Goal: Task Accomplishment & Management: Use online tool/utility

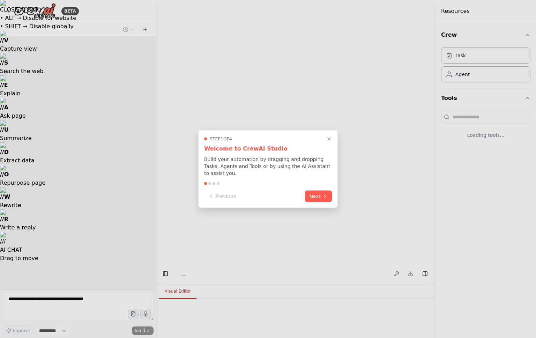
select select "****"
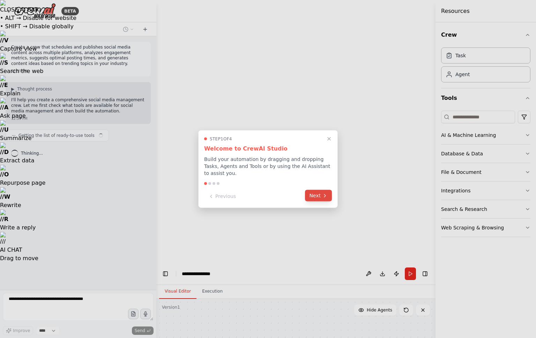
click at [317, 194] on button "Next" at bounding box center [318, 196] width 27 height 12
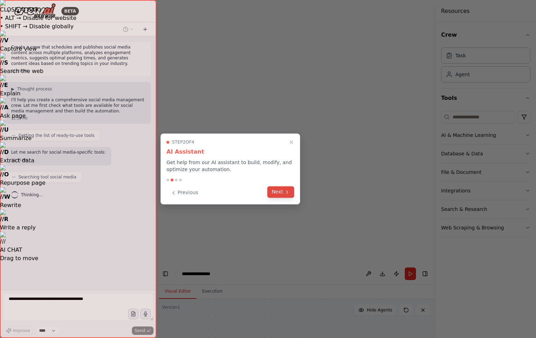
click at [286, 193] on icon at bounding box center [288, 192] width 6 height 6
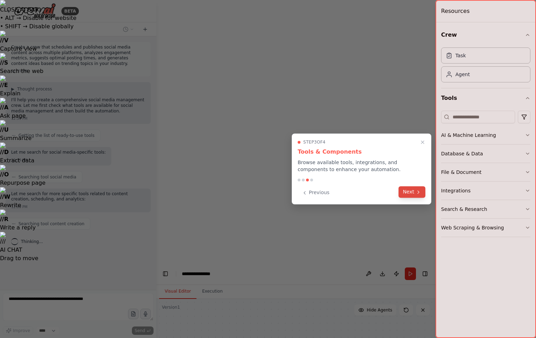
click at [412, 192] on button "Next" at bounding box center [412, 192] width 27 height 12
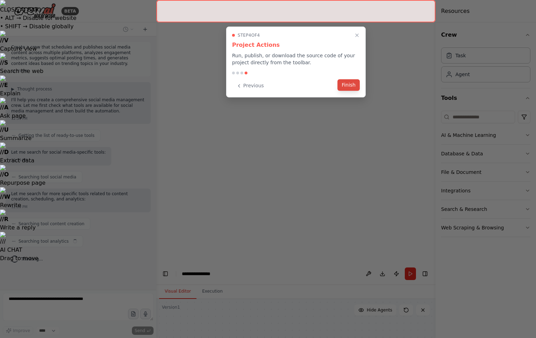
click at [343, 87] on button "Finish" at bounding box center [349, 85] width 22 height 12
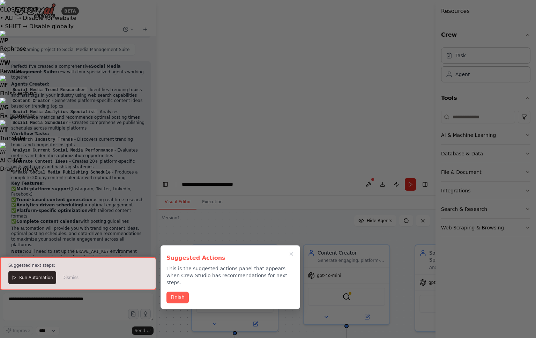
scroll to position [611, 0]
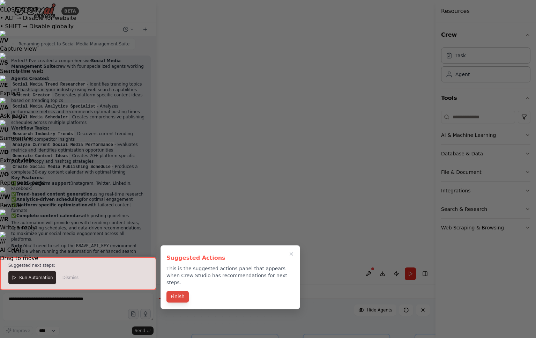
click at [174, 291] on button "Finish" at bounding box center [178, 297] width 22 height 12
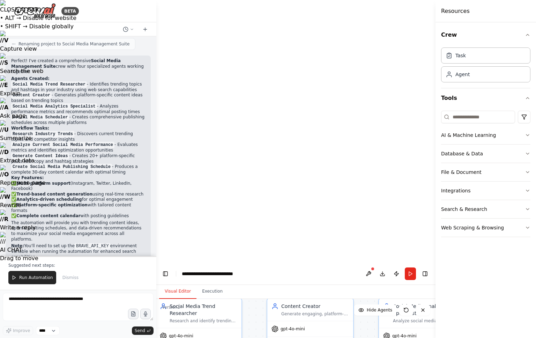
drag, startPoint x: 307, startPoint y: 185, endPoint x: 271, endPoint y: 149, distance: 51.1
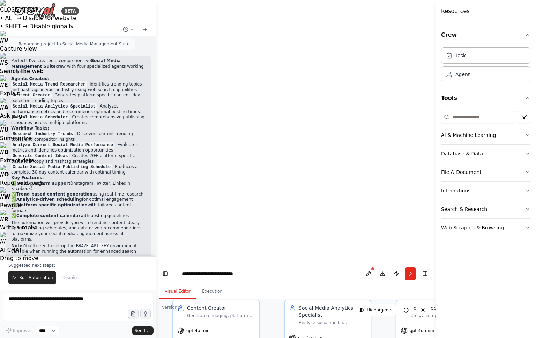
drag, startPoint x: 363, startPoint y: 300, endPoint x: 269, endPoint y: 302, distance: 94.3
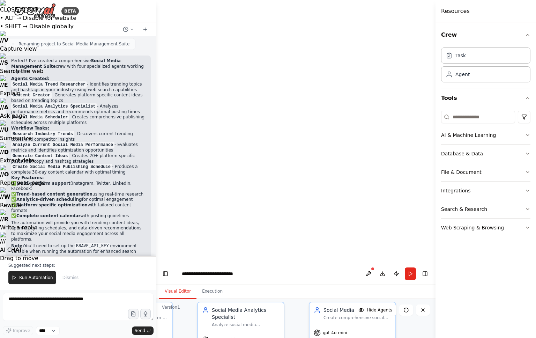
drag, startPoint x: 364, startPoint y: 291, endPoint x: 284, endPoint y: 291, distance: 79.6
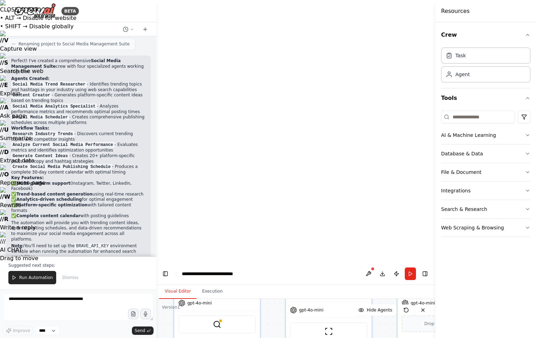
drag, startPoint x: 252, startPoint y: 288, endPoint x: 339, endPoint y: 258, distance: 92.2
click at [43, 283] on button "Run Automation" at bounding box center [32, 277] width 48 height 13
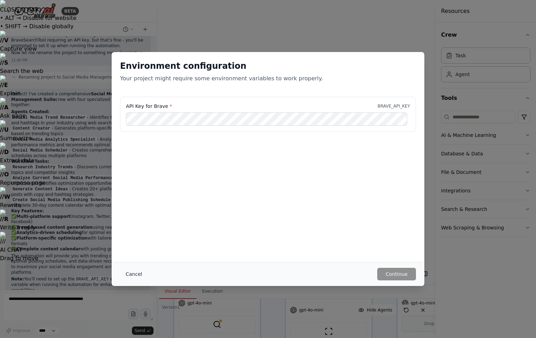
click at [139, 272] on button "Cancel" at bounding box center [134, 274] width 28 height 13
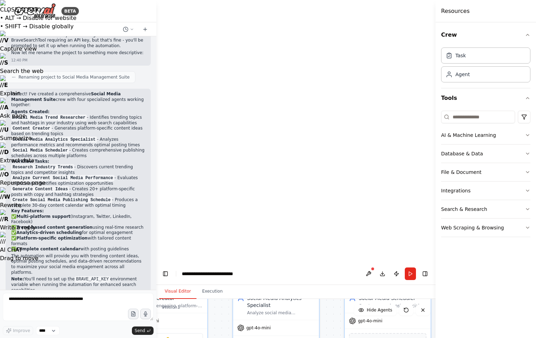
drag, startPoint x: 324, startPoint y: 271, endPoint x: 271, endPoint y: 289, distance: 55.6
click at [365, 267] on button at bounding box center [368, 273] width 11 height 13
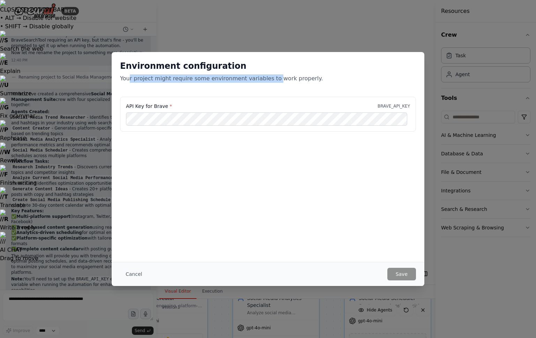
drag, startPoint x: 143, startPoint y: 80, endPoint x: 268, endPoint y: 82, distance: 124.7
click at [268, 82] on p "Your project might require some environment variables to work properly." at bounding box center [268, 78] width 296 height 8
click at [135, 273] on button "Cancel" at bounding box center [134, 274] width 28 height 13
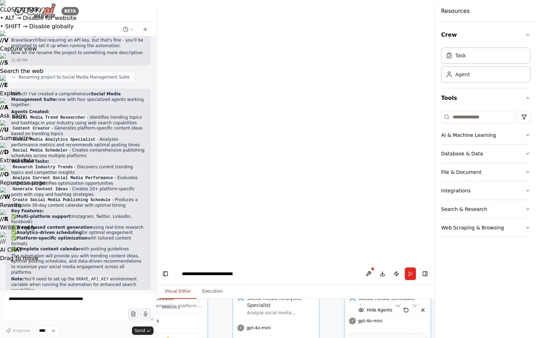
click at [9, 8] on div "BETA" at bounding box center [42, 11] width 73 height 16
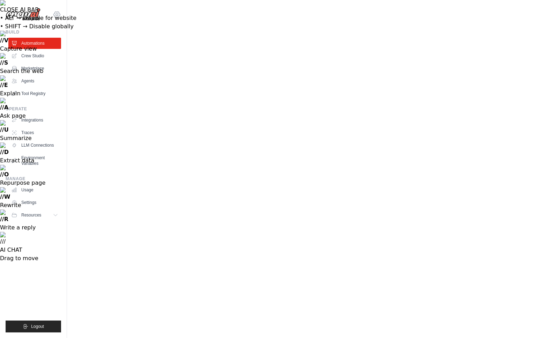
click at [57, 18] on icon at bounding box center [57, 14] width 8 height 8
click at [30, 77] on link "Agents" at bounding box center [35, 80] width 53 height 11
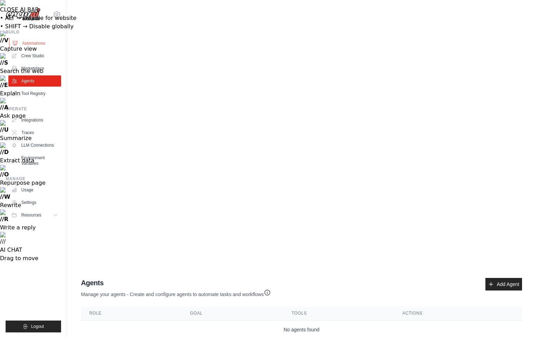
click at [23, 42] on link "Automations" at bounding box center [35, 43] width 53 height 11
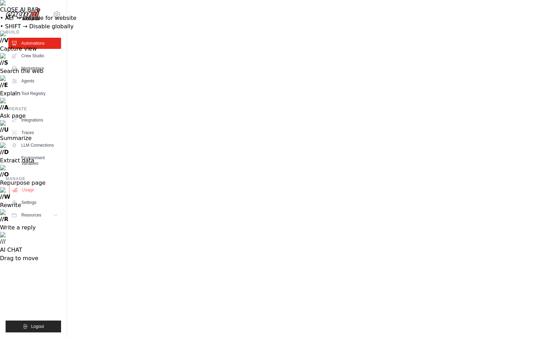
click at [29, 193] on link "Usage" at bounding box center [35, 189] width 53 height 11
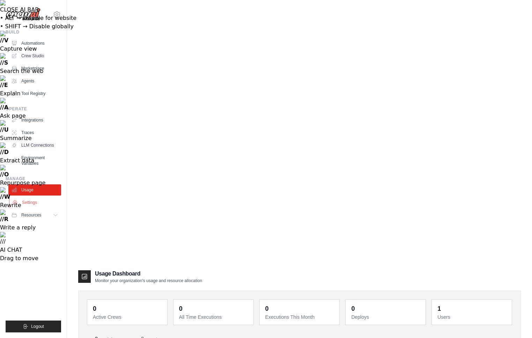
click at [30, 205] on link "Settings" at bounding box center [35, 202] width 53 height 11
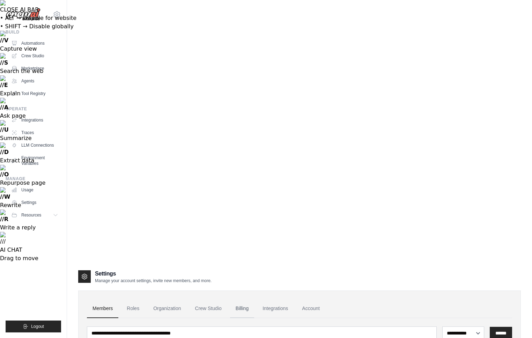
click at [239, 299] on link "Billing" at bounding box center [242, 308] width 24 height 19
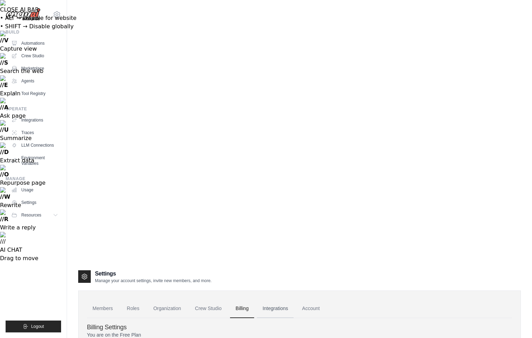
click at [268, 299] on link "Integrations" at bounding box center [275, 308] width 37 height 19
click at [103, 299] on link "Members" at bounding box center [102, 308] width 31 height 19
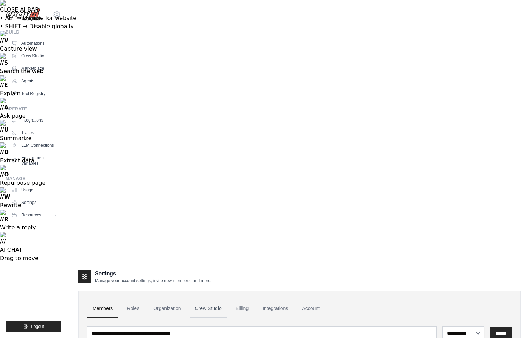
click at [212, 299] on link "Crew Studio" at bounding box center [209, 308] width 38 height 19
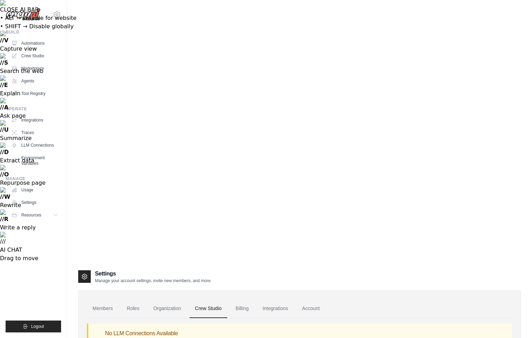
select select "******"
select select
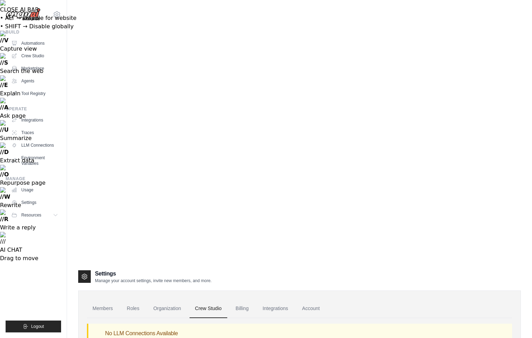
click at [102, 299] on link "Members" at bounding box center [102, 308] width 31 height 19
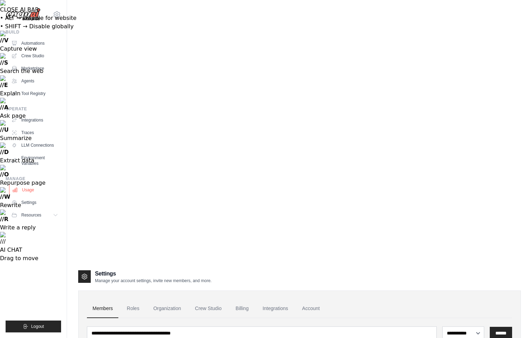
click at [31, 187] on link "Usage" at bounding box center [35, 189] width 53 height 11
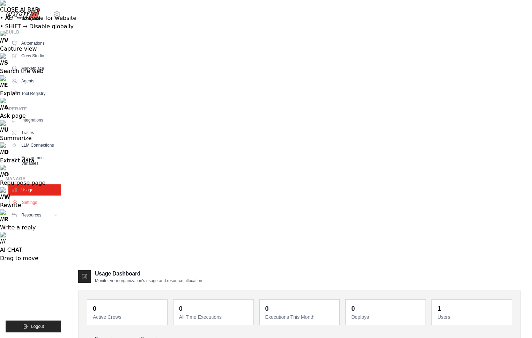
click at [29, 205] on link "Settings" at bounding box center [35, 202] width 53 height 11
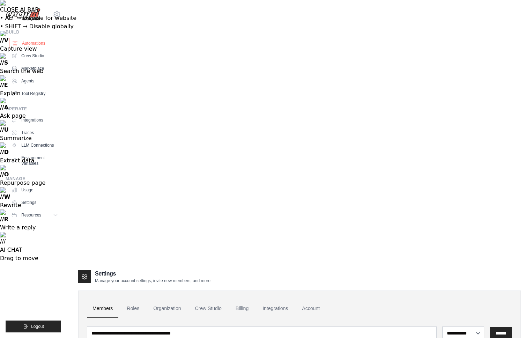
click at [27, 41] on link "Automations" at bounding box center [35, 43] width 53 height 11
